Goal: Transaction & Acquisition: Book appointment/travel/reservation

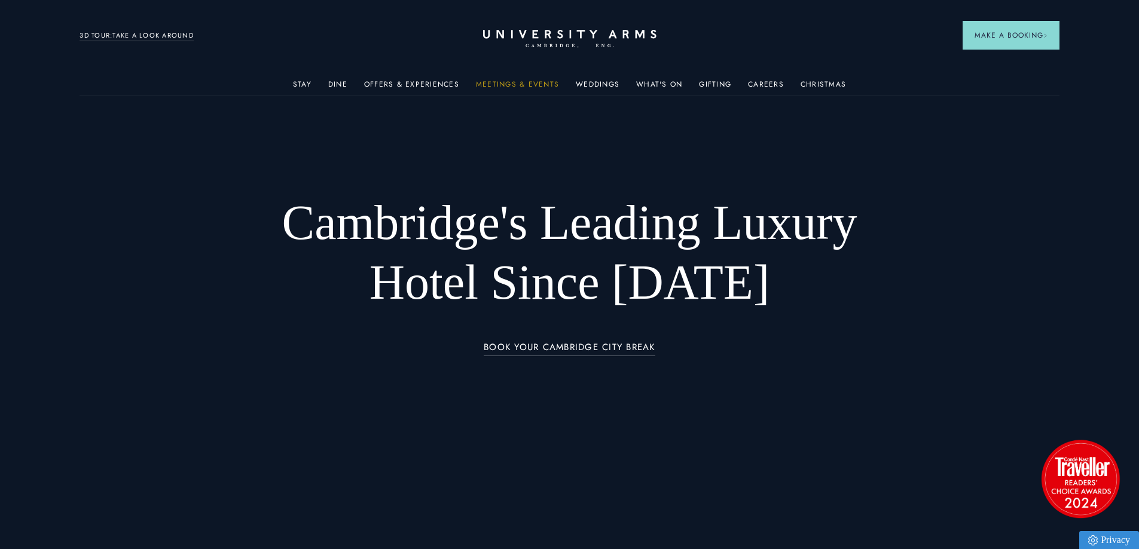
click at [519, 84] on link "Meetings & Events" at bounding box center [517, 88] width 83 height 16
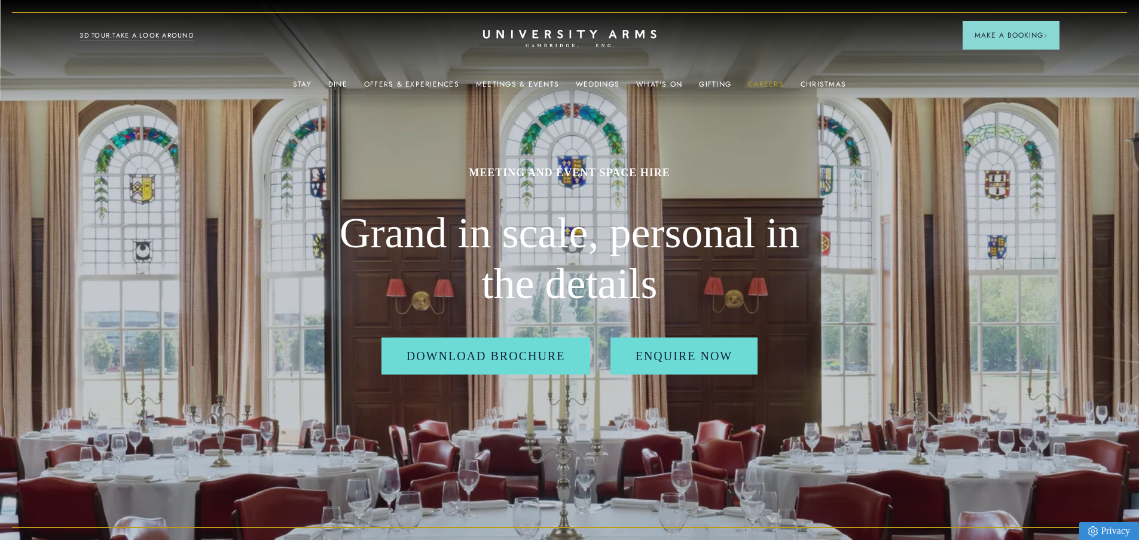
click at [770, 80] on link "Careers" at bounding box center [766, 88] width 36 height 16
click at [816, 84] on link "Christmas" at bounding box center [822, 88] width 45 height 16
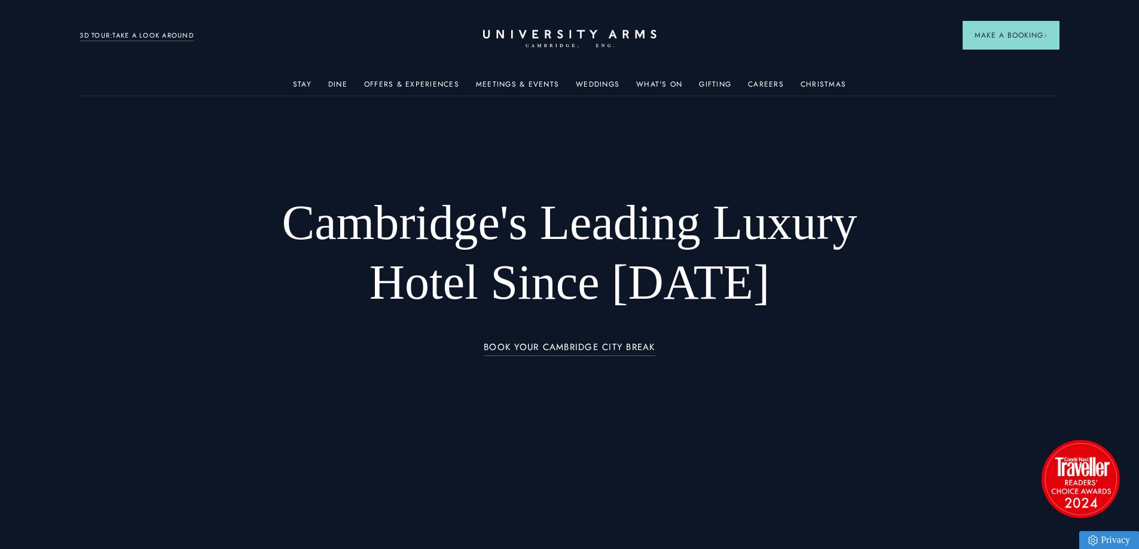
click at [814, 73] on div "Christmas" at bounding box center [822, 84] width 45 height 24
click at [814, 81] on link "Christmas" at bounding box center [822, 88] width 45 height 16
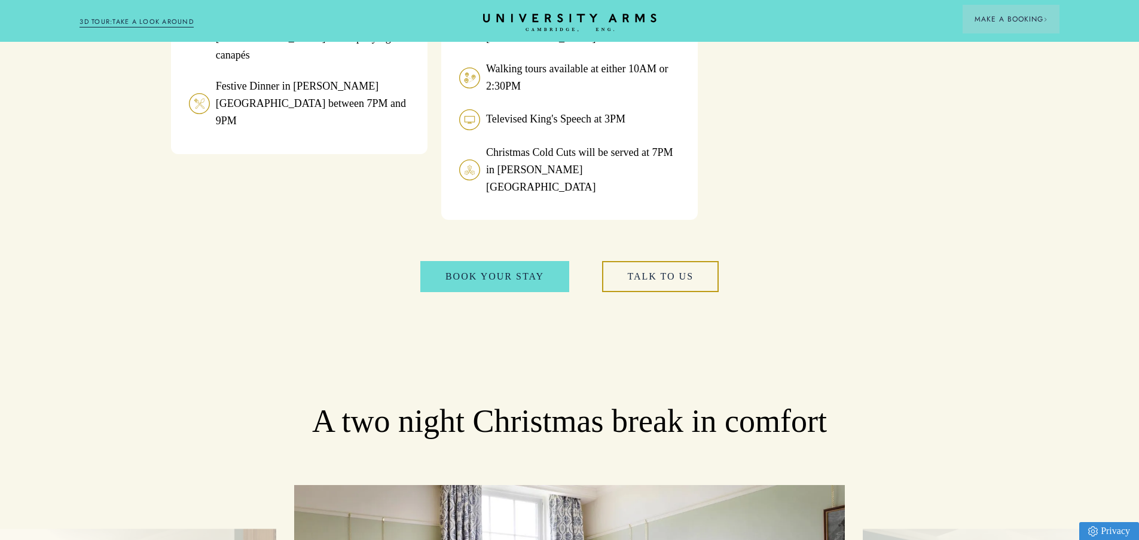
scroll to position [1315, 0]
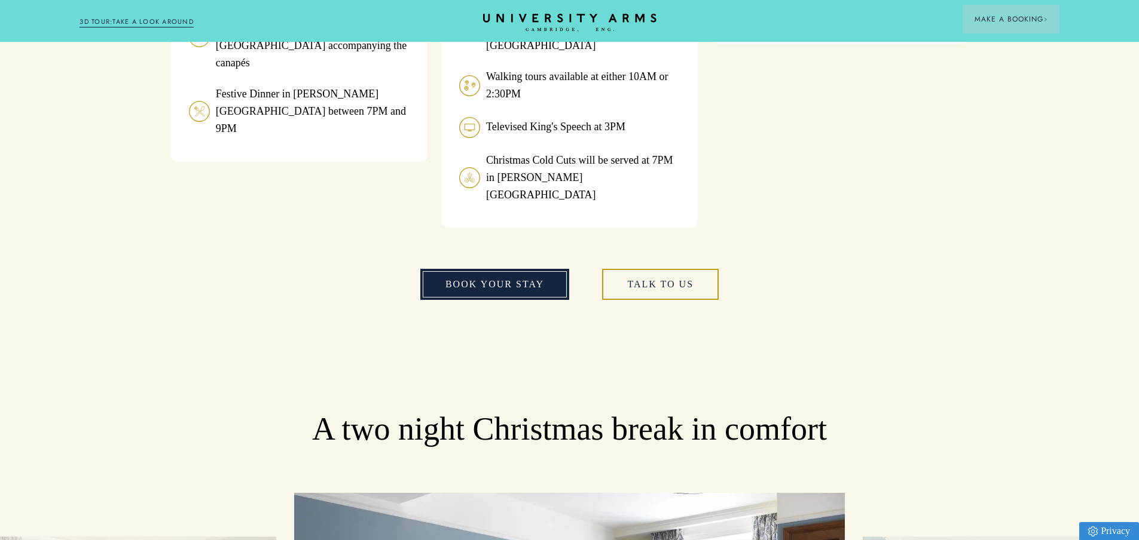
click at [478, 269] on link "book your stay" at bounding box center [494, 284] width 149 height 31
